Goal: Task Accomplishment & Management: Complete application form

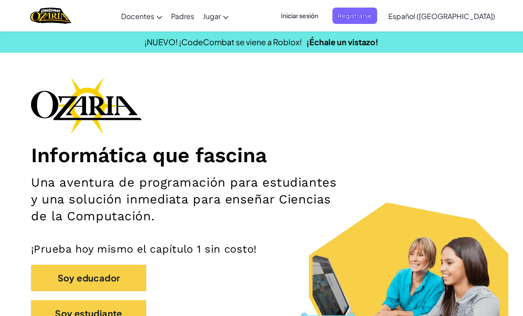
click at [320, 8] on span "Iniciar sesión" at bounding box center [300, 16] width 48 height 16
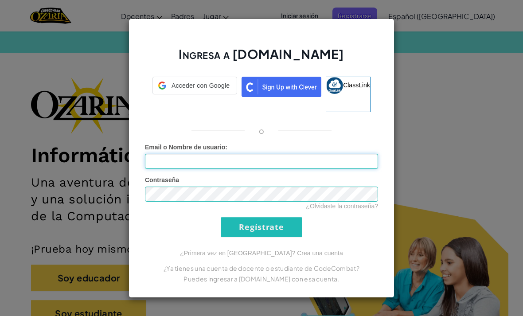
click at [231, 159] on input "Email o Nombre de usuario :" at bounding box center [261, 161] width 233 height 15
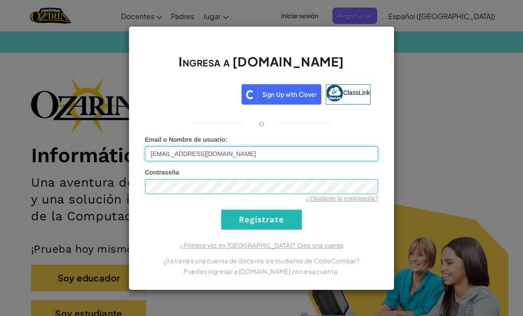
type input "AL07163582@tecmilenio.mx"
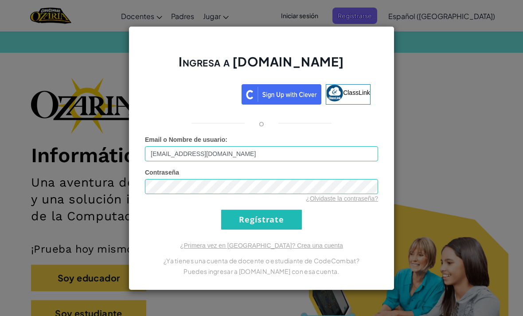
click at [286, 221] on input "Regístrate" at bounding box center [261, 220] width 81 height 20
